Goal: Task Accomplishment & Management: Manage account settings

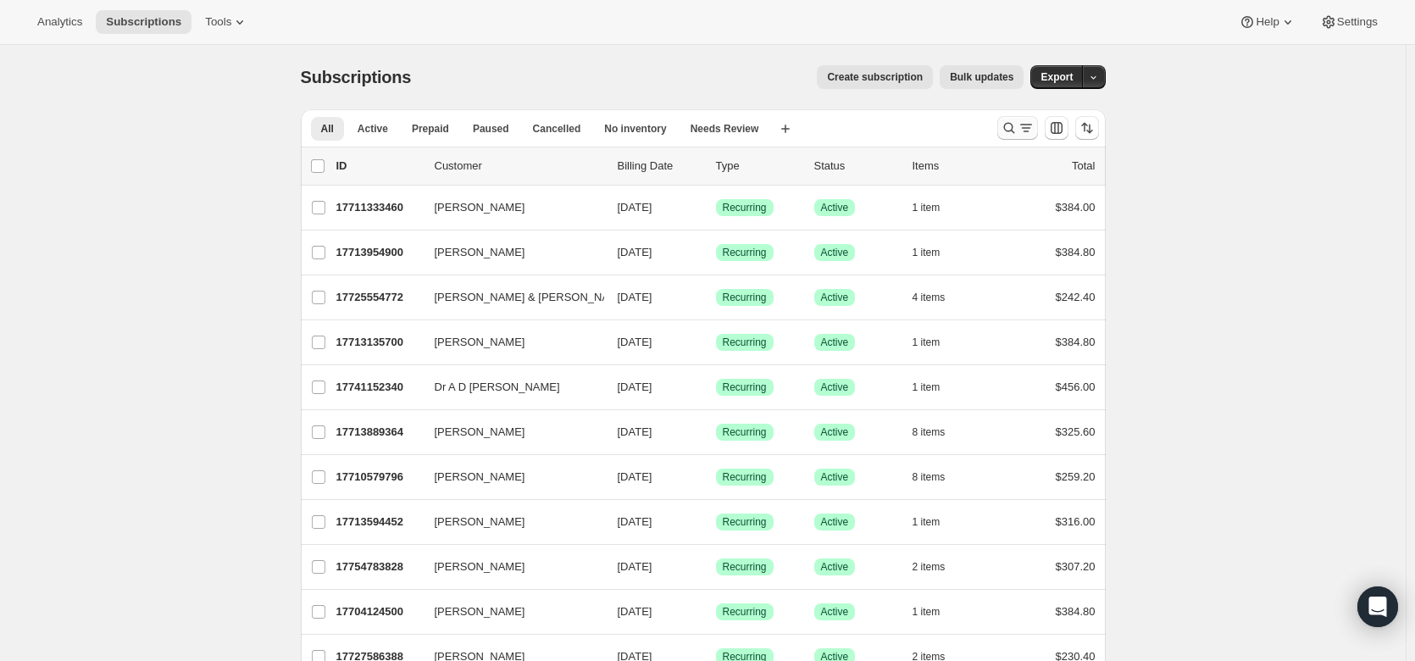
click at [1019, 137] on button "Search and filter results" at bounding box center [1017, 128] width 41 height 24
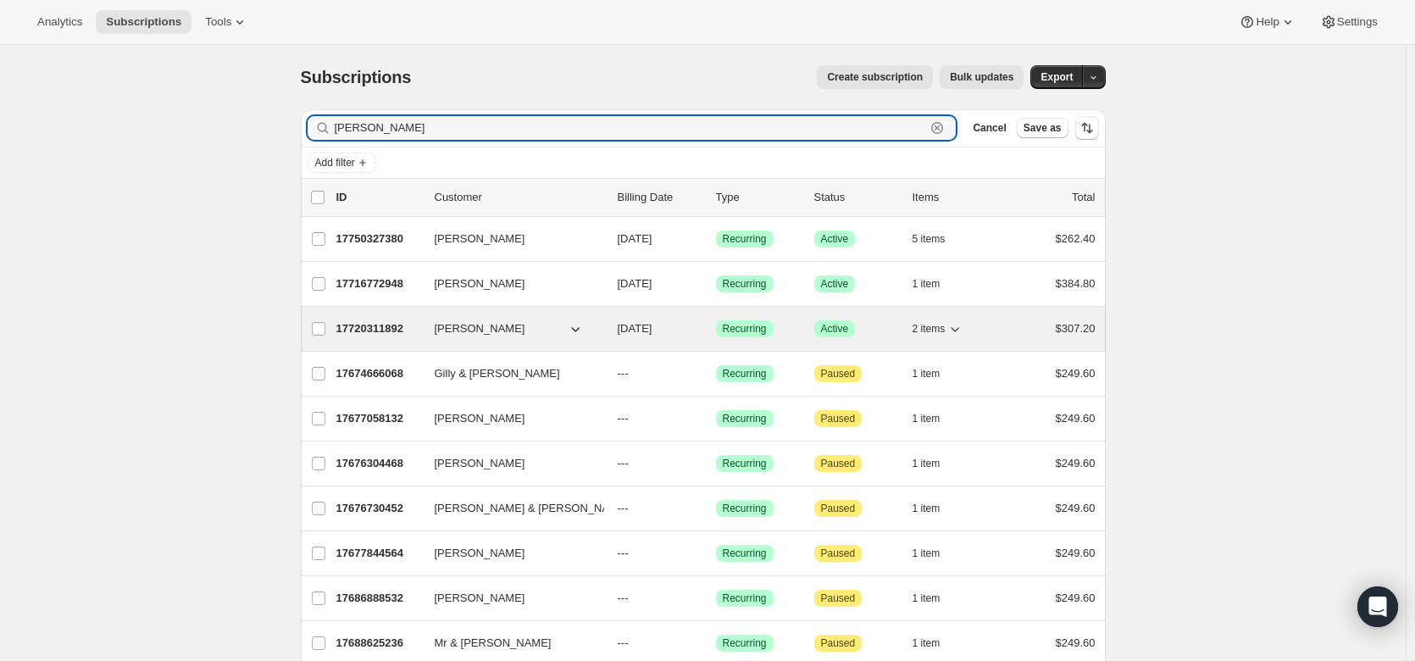
type input "[PERSON_NAME]"
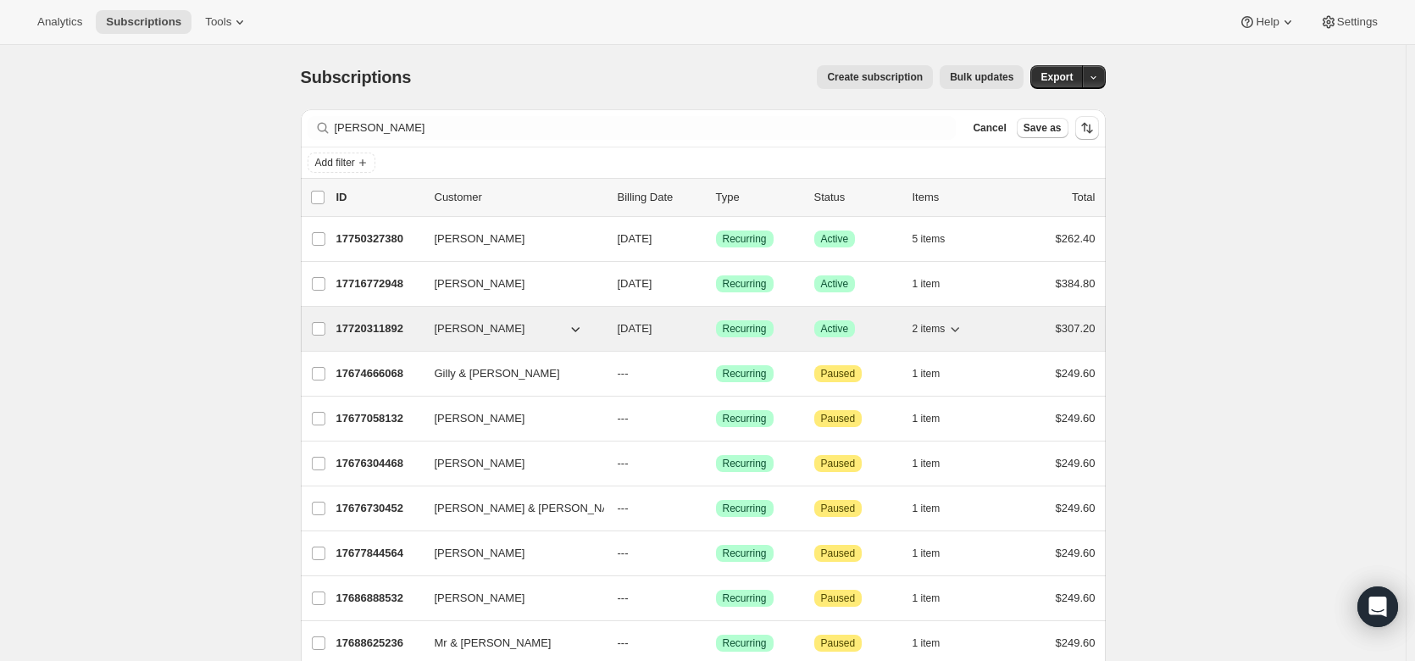
click at [358, 323] on p "17720311892" at bounding box center [378, 328] width 85 height 17
